Goal: Task Accomplishment & Management: Manage account settings

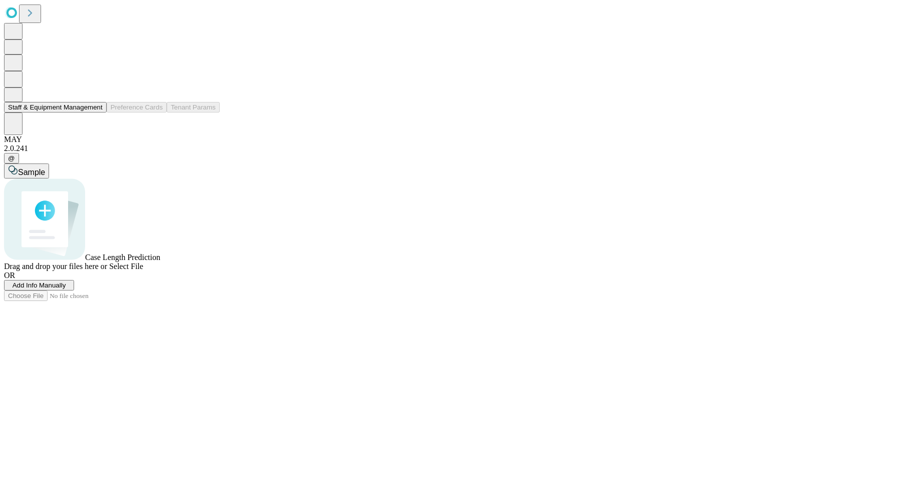
click at [82, 113] on button "Staff & Equipment Management" at bounding box center [55, 107] width 103 height 11
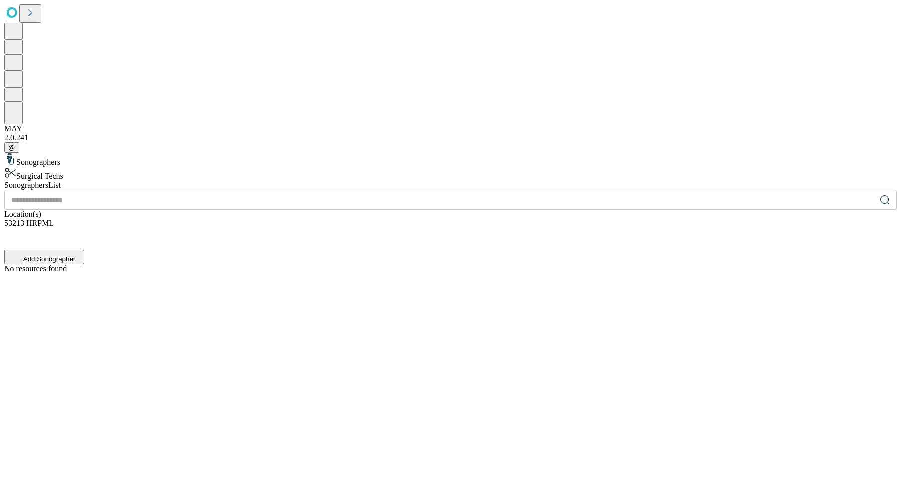
click at [129, 167] on div "Surgical Techs" at bounding box center [450, 174] width 893 height 14
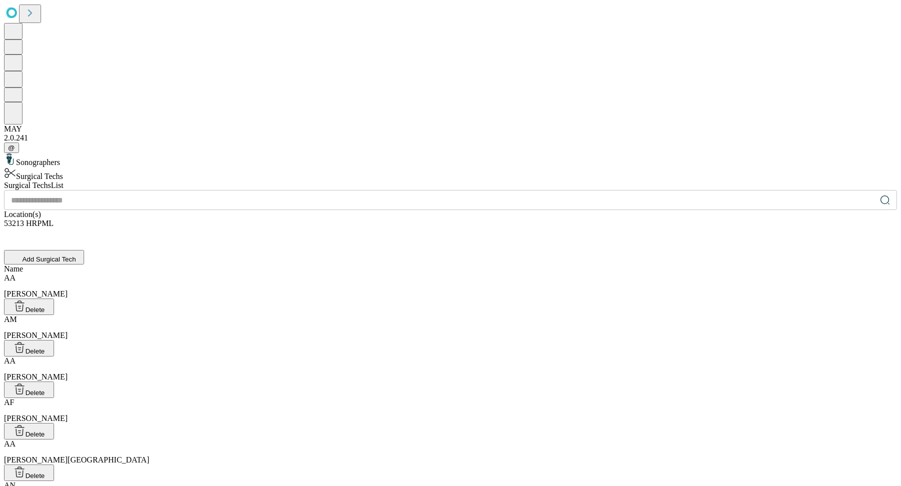
scroll to position [11, 0]
click at [686, 274] on div "[PERSON_NAME]" at bounding box center [450, 286] width 893 height 25
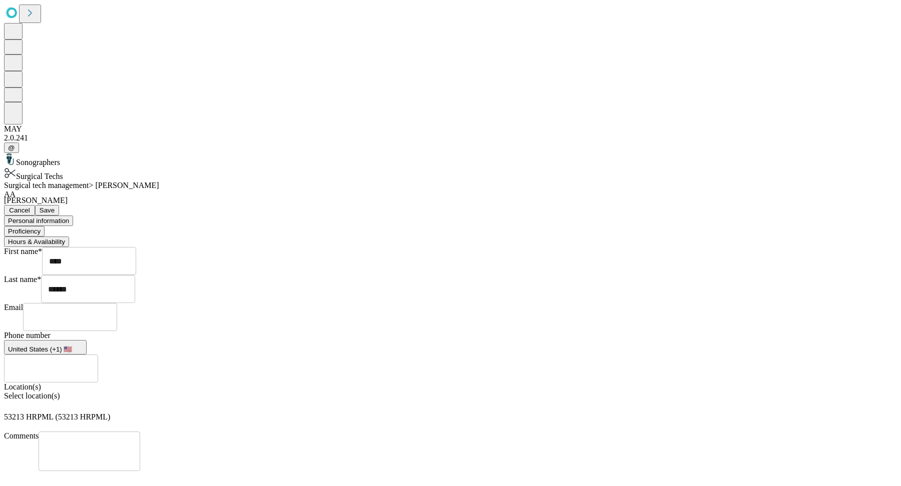
click at [75, 167] on div "Surgical Techs" at bounding box center [450, 174] width 893 height 14
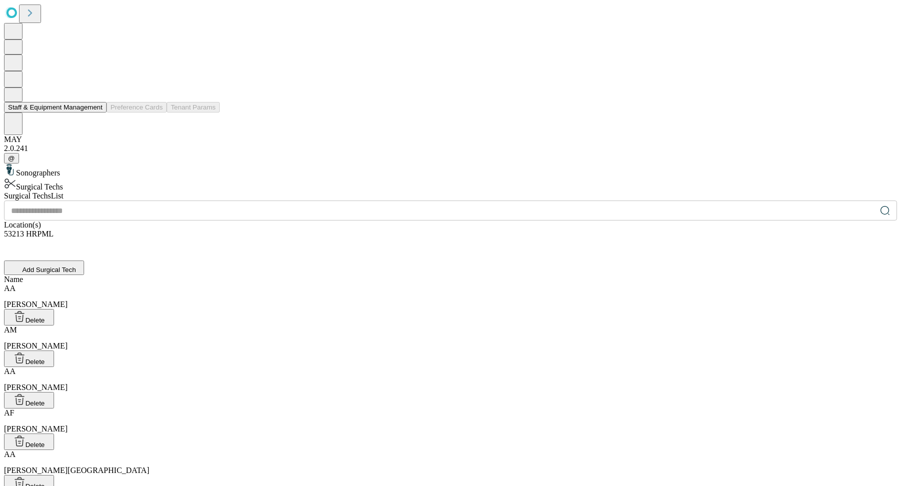
click at [88, 113] on button "Staff & Equipment Management" at bounding box center [55, 107] width 103 height 11
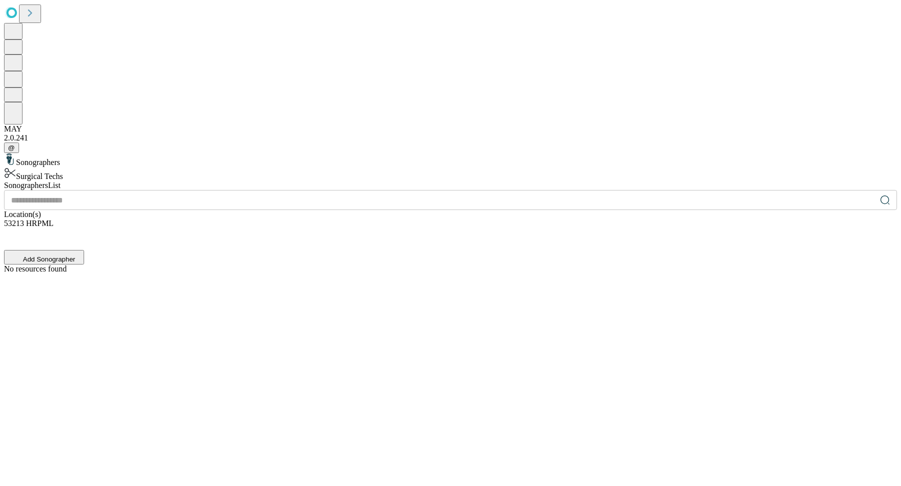
click at [164, 167] on div "Surgical Techs" at bounding box center [450, 174] width 893 height 14
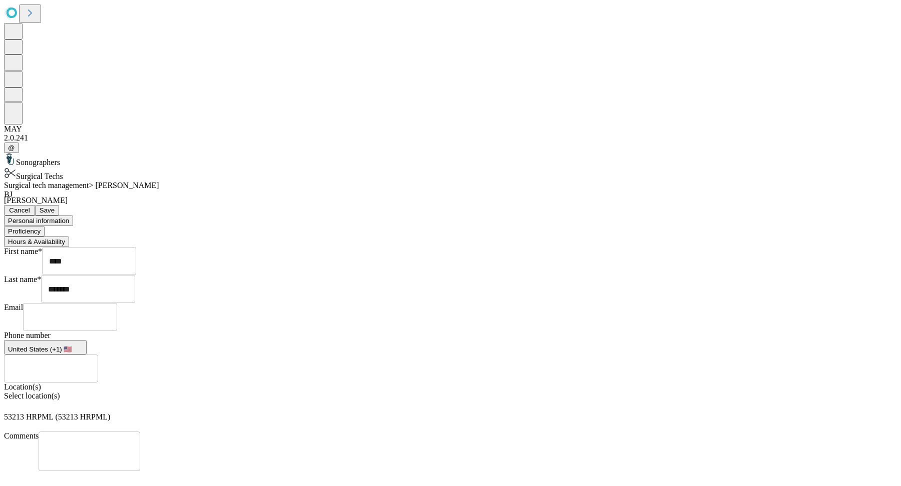
click at [45, 226] on button "Proficiency" at bounding box center [24, 231] width 41 height 11
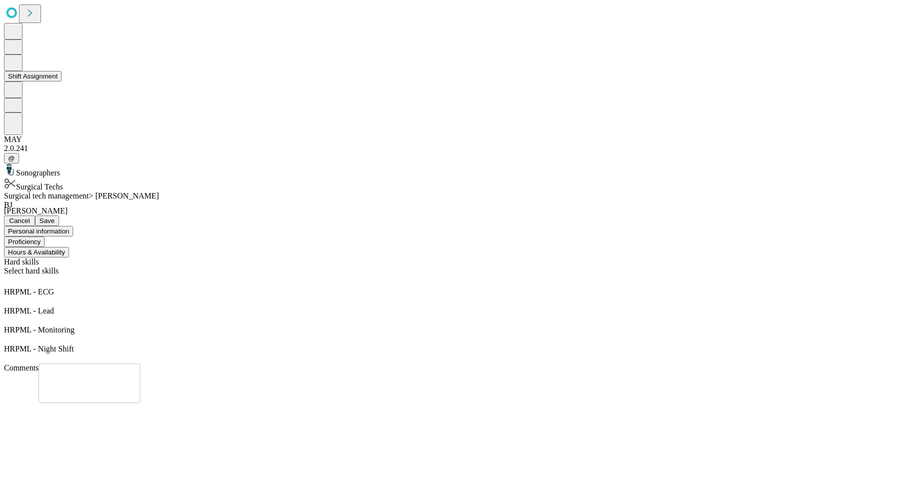
click at [59, 82] on button "Shift Assignment" at bounding box center [33, 76] width 58 height 11
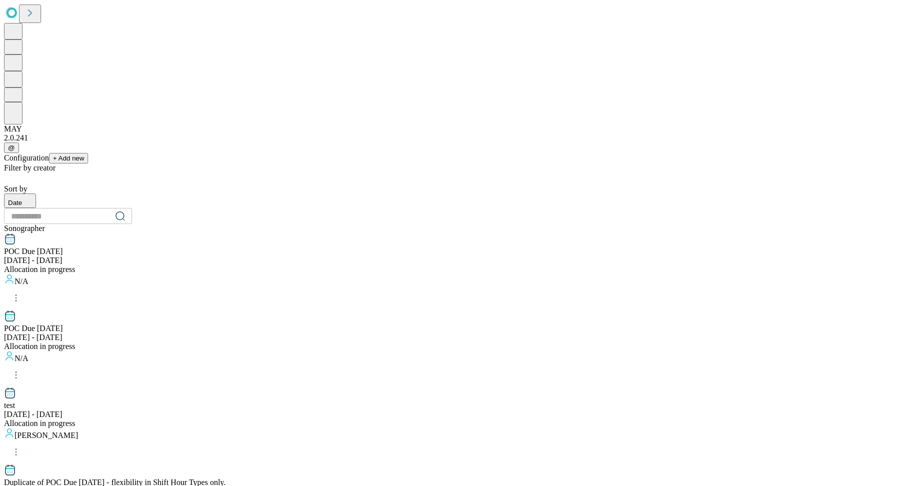
scroll to position [951, 0]
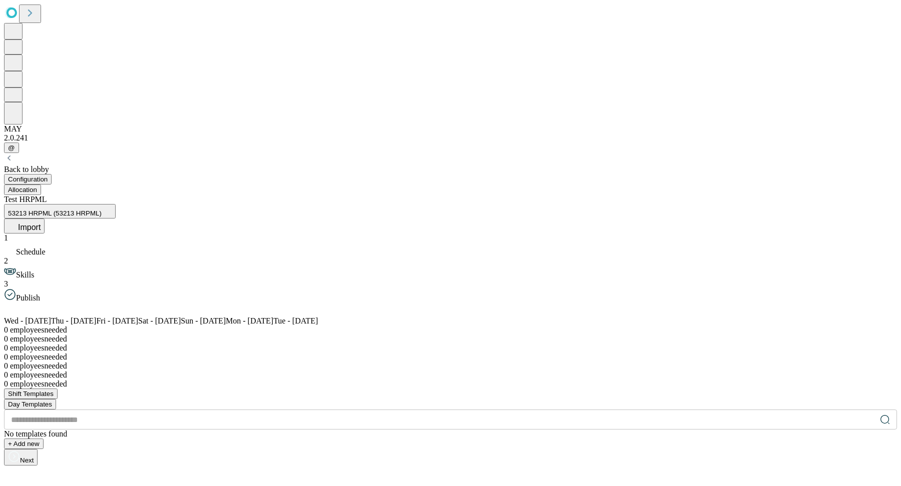
click at [66, 165] on div "Back to lobby" at bounding box center [450, 169] width 893 height 9
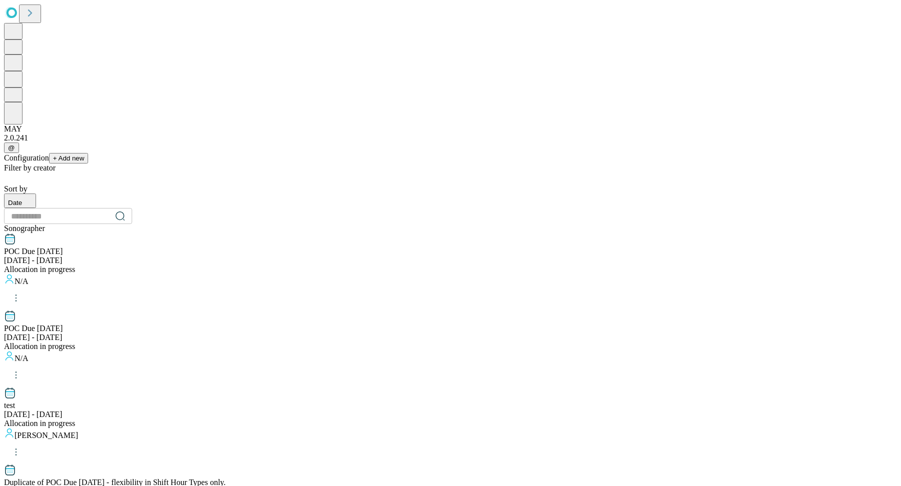
scroll to position [899, 0]
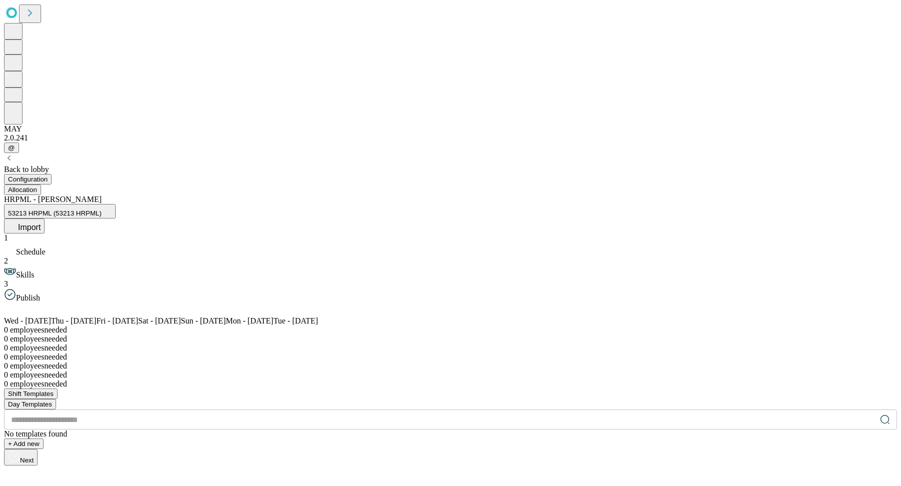
click at [75, 153] on div "Back to lobby" at bounding box center [450, 163] width 893 height 21
